Goal: Find specific page/section: Find specific page/section

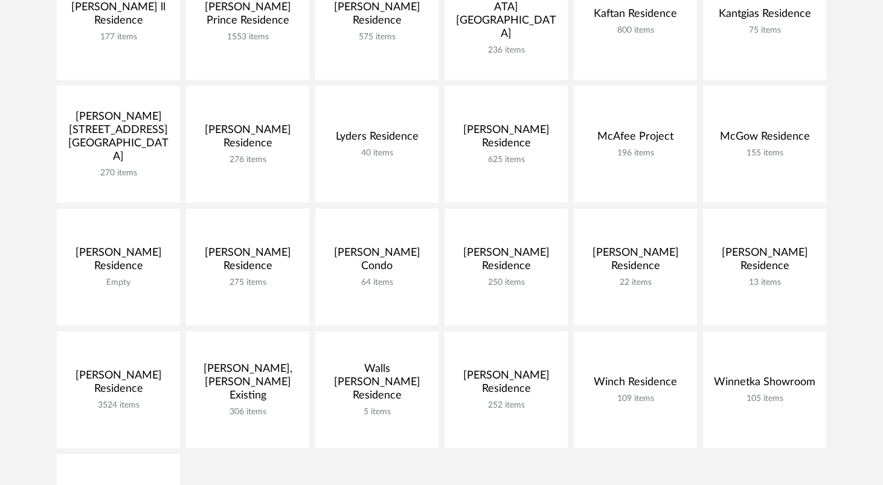
scroll to position [511, 0]
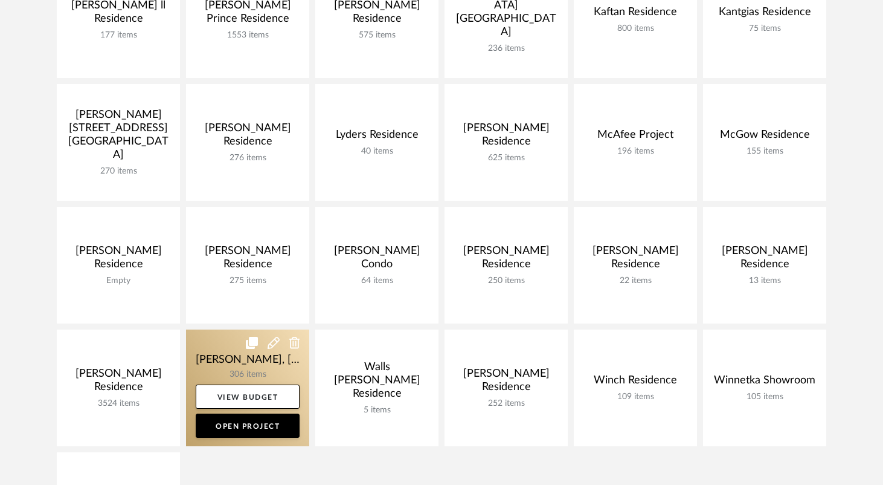
click at [208, 360] on link at bounding box center [247, 387] width 123 height 117
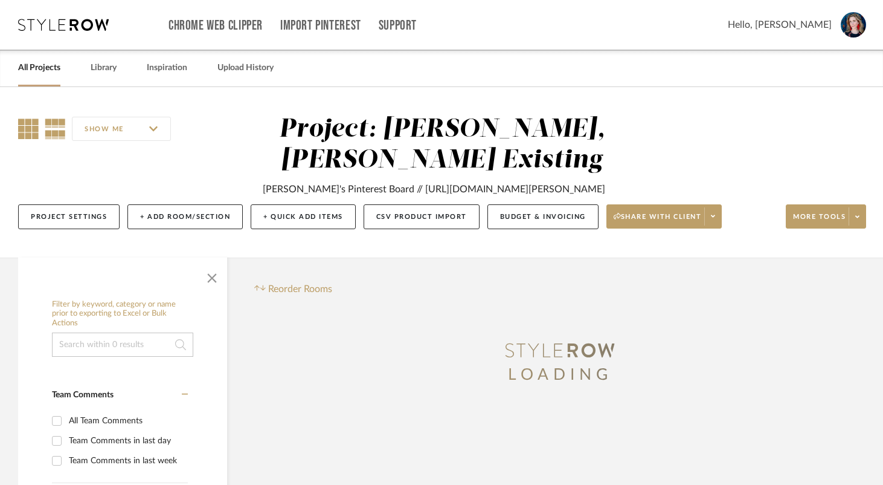
click at [28, 129] on icon at bounding box center [28, 128] width 21 height 21
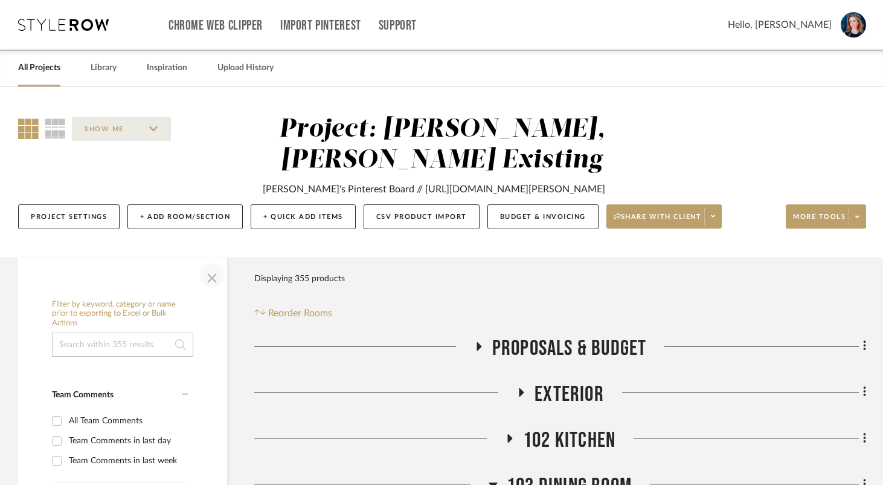
click at [210, 290] on span "button" at bounding box center [212, 275] width 29 height 29
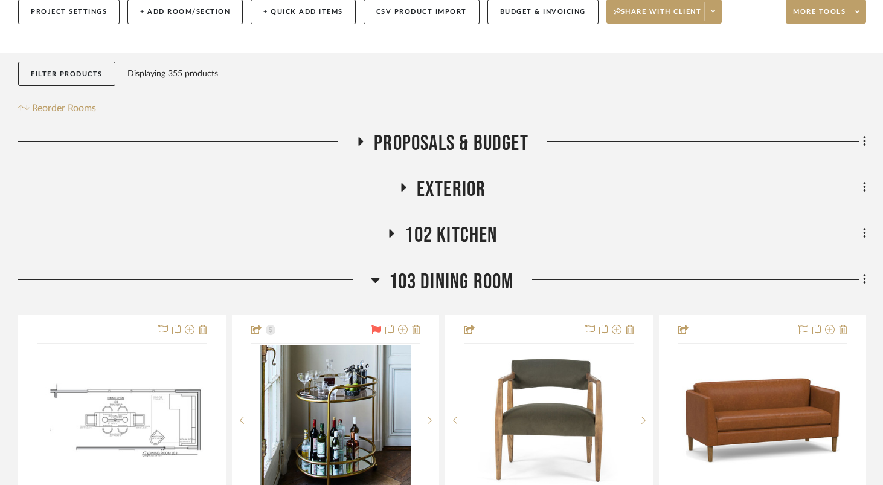
scroll to position [214, 0]
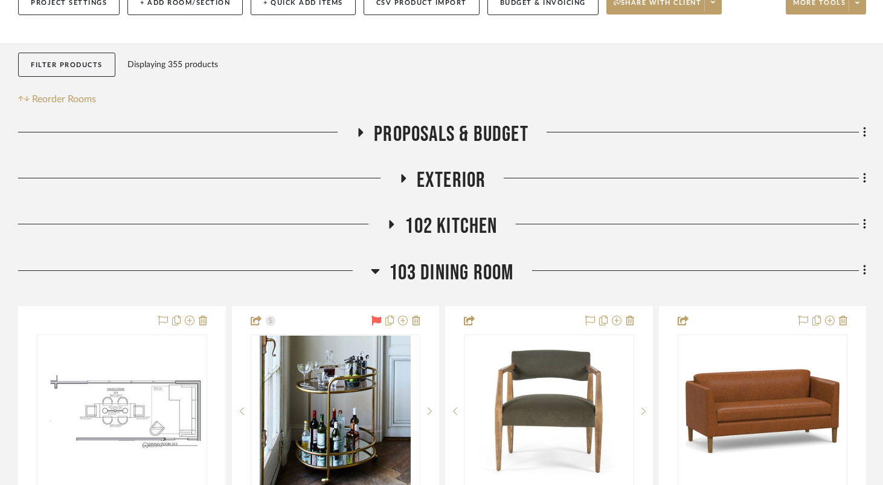
click at [398, 183] on icon at bounding box center [403, 178] width 15 height 9
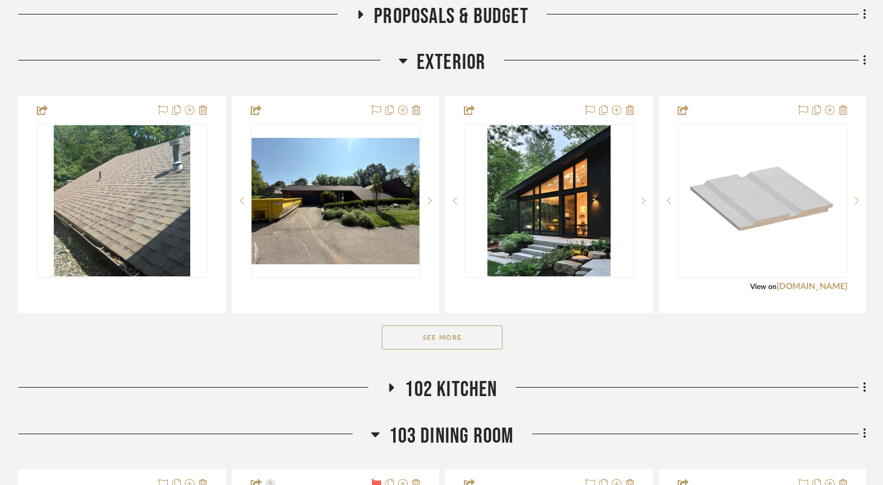
scroll to position [331, 0]
click at [442, 350] on button "See More" at bounding box center [442, 338] width 121 height 24
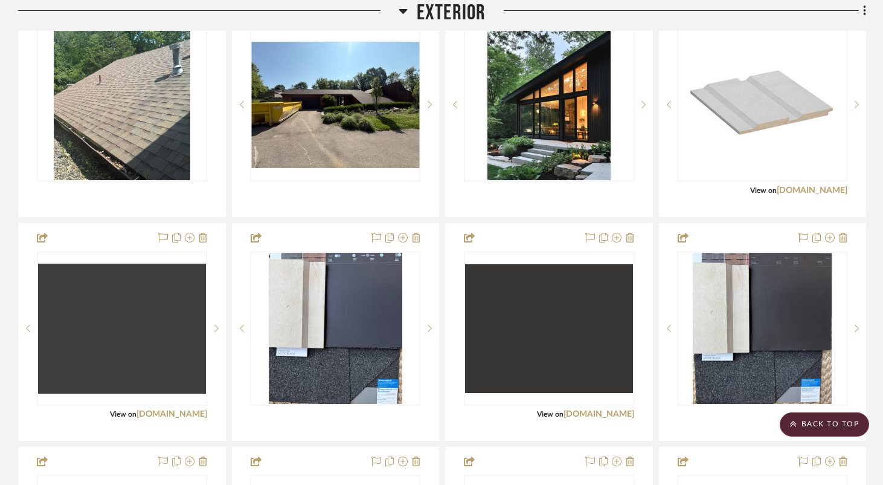
scroll to position [433, 0]
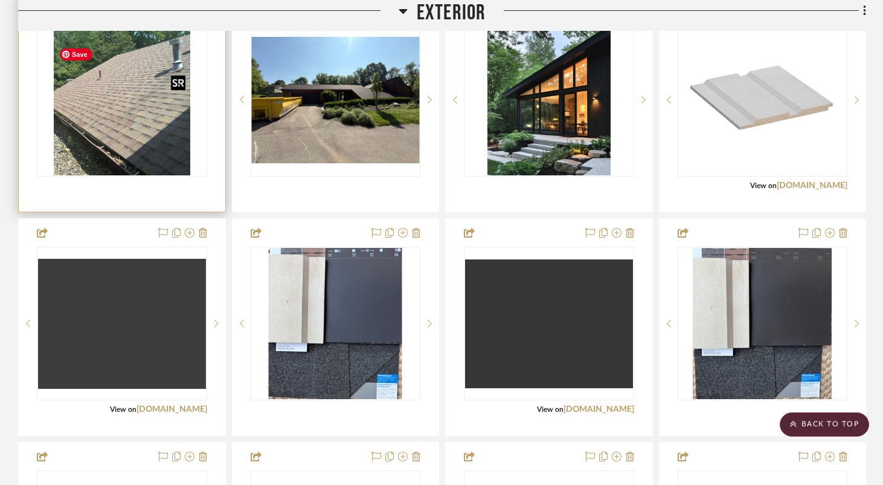
click at [122, 133] on img "0" at bounding box center [122, 99] width 137 height 151
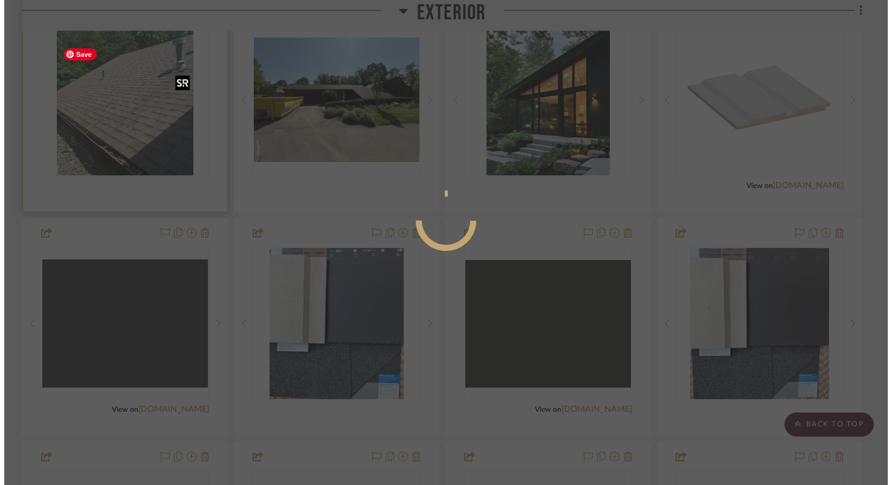
scroll to position [0, 0]
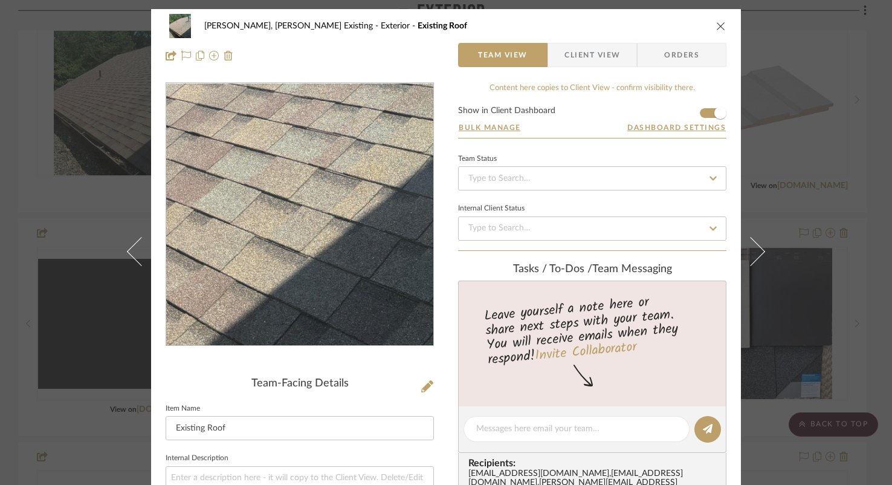
click at [345, 265] on img "0" at bounding box center [299, 214] width 237 height 262
